Goal: Information Seeking & Learning: Learn about a topic

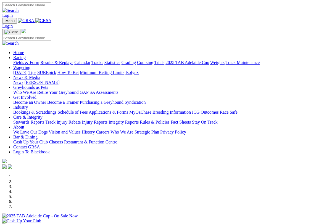
scroll to position [156, 0]
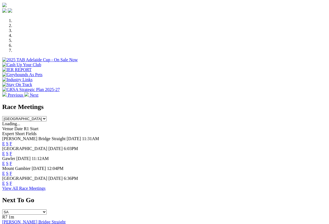
click at [12, 141] on span "F" at bounding box center [11, 143] width 2 height 5
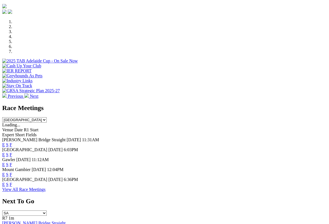
scroll to position [155, 0]
click at [12, 143] on link "F" at bounding box center [11, 145] width 2 height 5
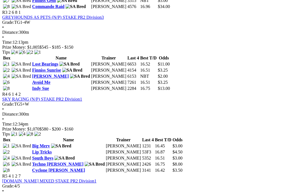
scroll to position [443, 0]
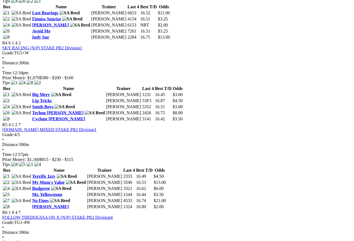
scroll to position [495, 0]
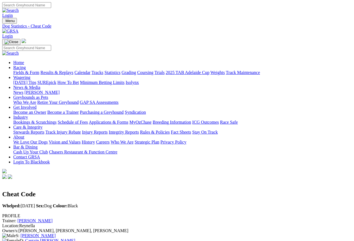
scroll to position [5, 0]
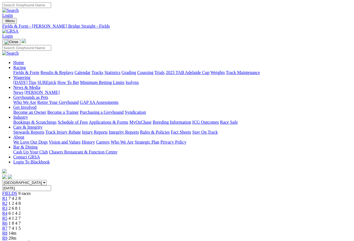
scroll to position [534, 0]
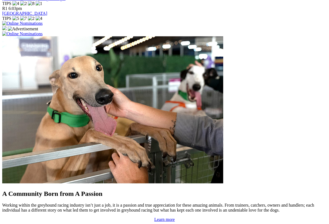
scroll to position [405, 0]
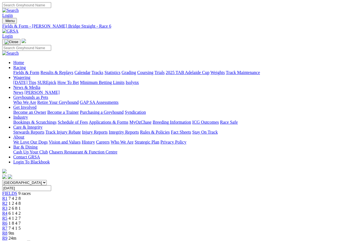
click at [7, 226] on span "R7" at bounding box center [4, 228] width 5 height 5
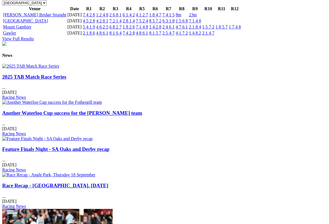
scroll to position [636, 0]
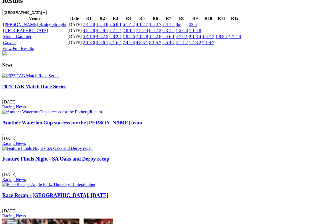
click at [39, 84] on link "2025 TAB Match Race Series" at bounding box center [34, 87] width 64 height 6
click at [38, 74] on img at bounding box center [30, 76] width 57 height 5
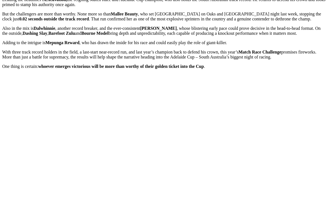
scroll to position [263, 0]
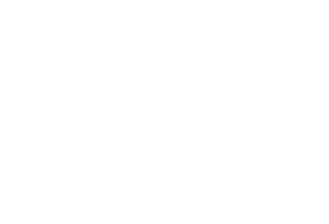
scroll to position [512, 0]
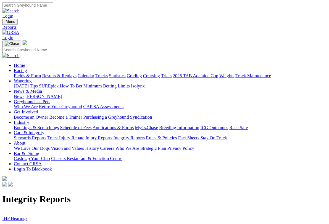
scroll to position [9, 0]
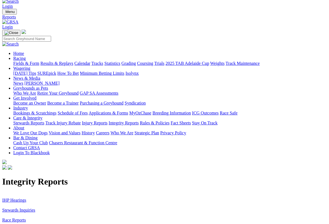
click at [12, 208] on link "Stewards Inquiries" at bounding box center [18, 210] width 33 height 5
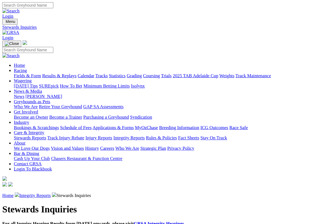
scroll to position [1, 0]
